Goal: Navigation & Orientation: Find specific page/section

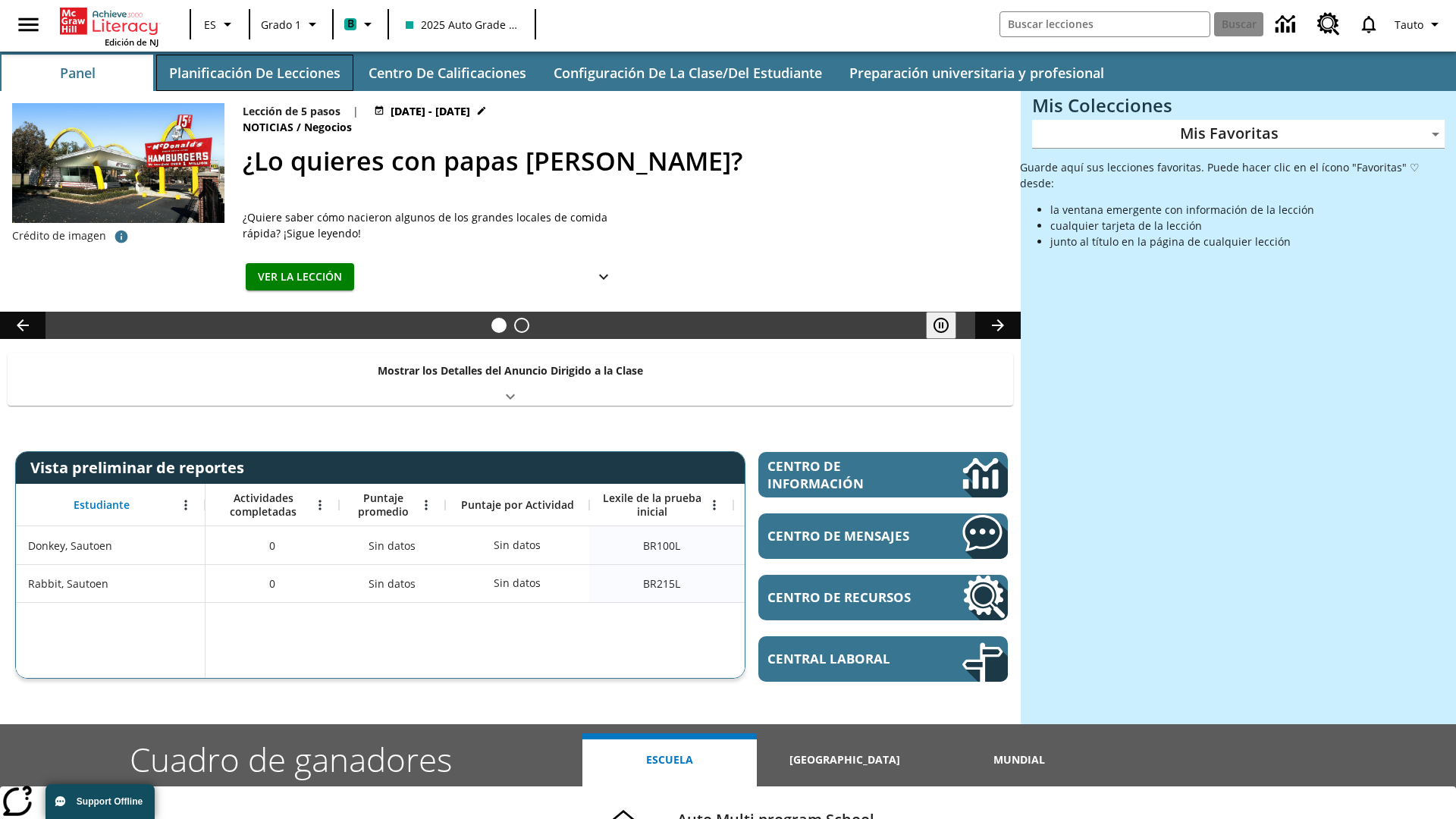
click at [254, 73] on button "Planificación de lecciones" at bounding box center [255, 73] width 197 height 36
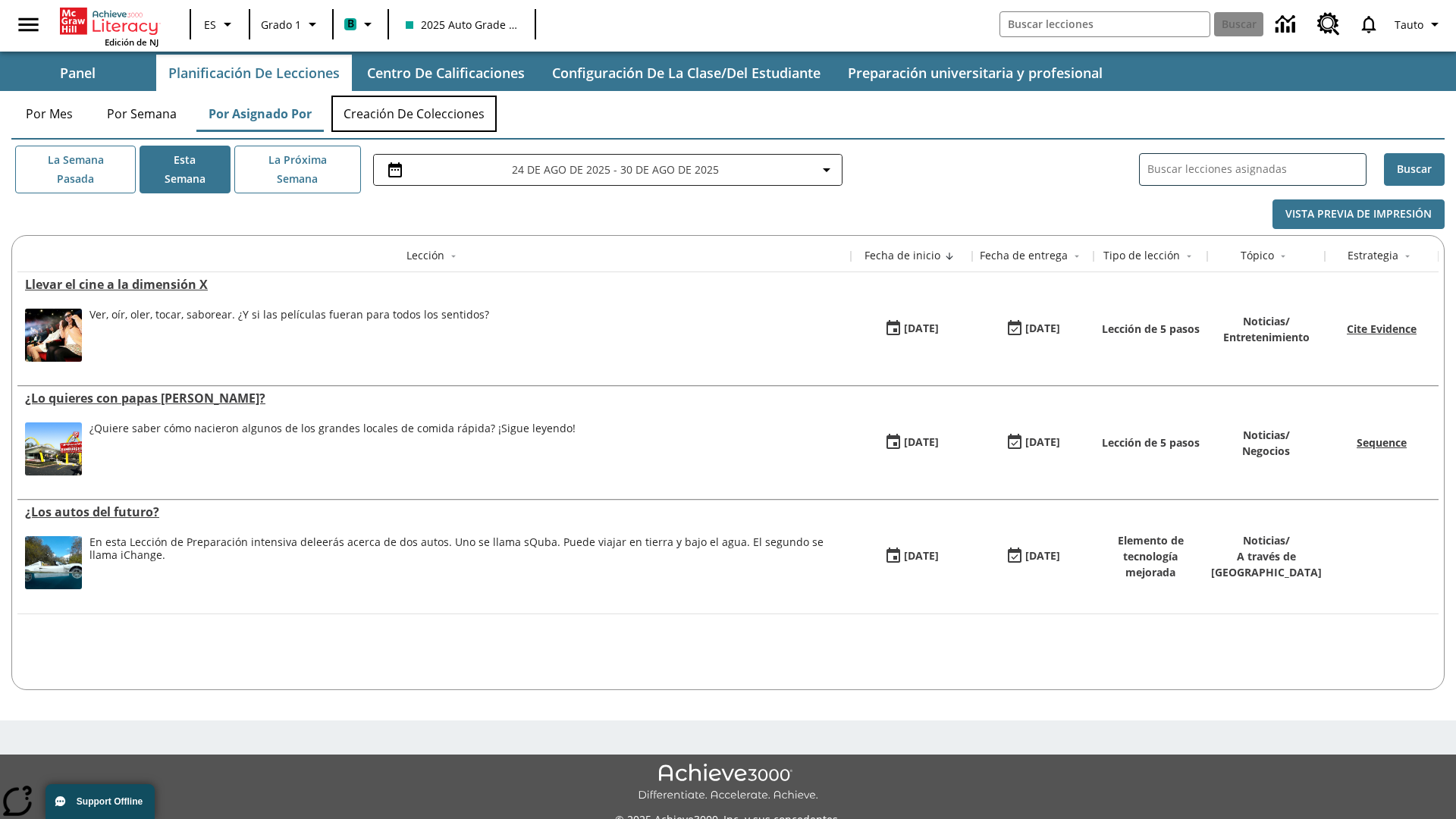
click at [415, 114] on button "Creación de colecciones" at bounding box center [414, 114] width 165 height 36
